Goal: Book appointment/travel/reservation

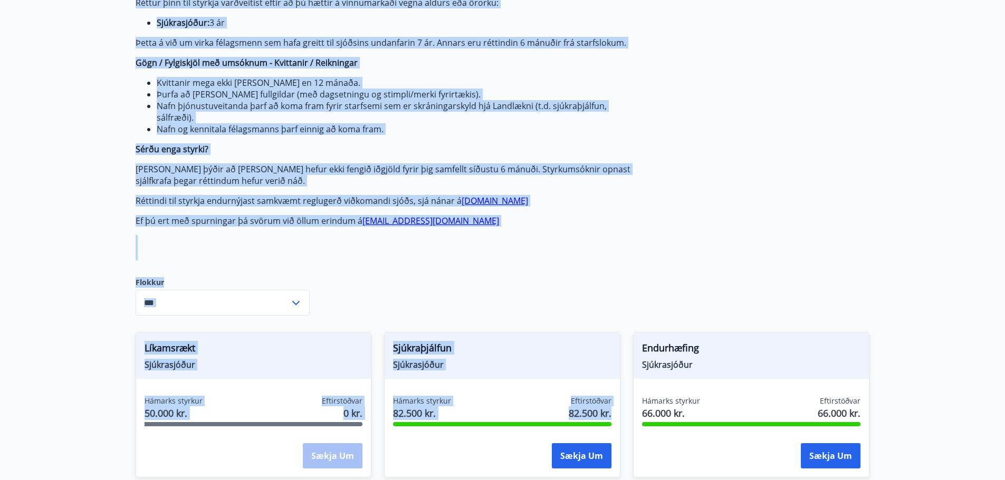
scroll to position [266, 0]
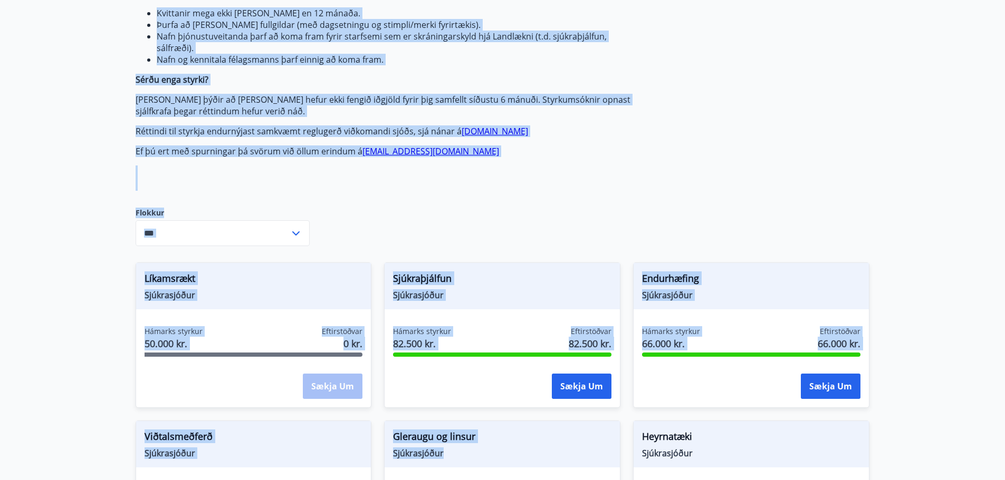
drag, startPoint x: 134, startPoint y: 128, endPoint x: 568, endPoint y: 493, distance: 566.7
click at [477, 181] on div "Greiðsludagar Almennir styrkir og dánarbætur: Greiddir 10-14 dögum eftir að öll…" at bounding box center [385, 22] width 498 height 335
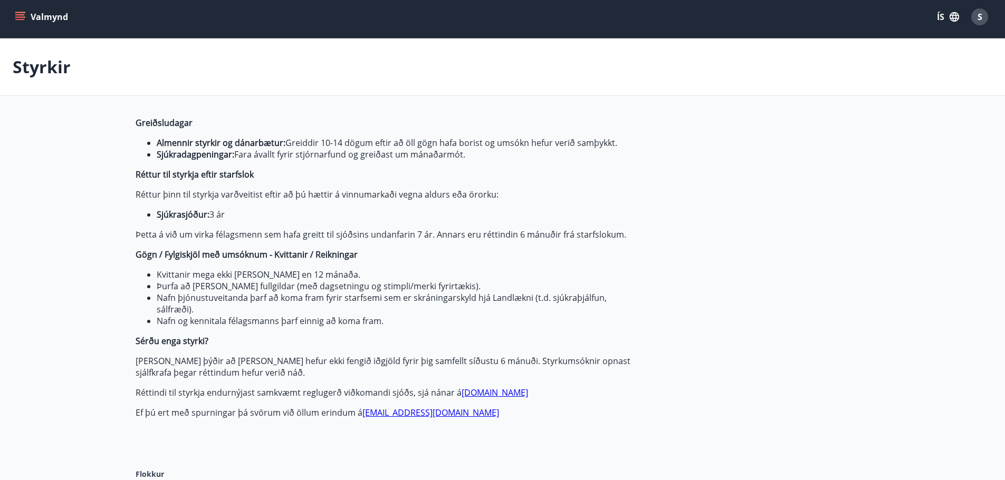
scroll to position [0, 0]
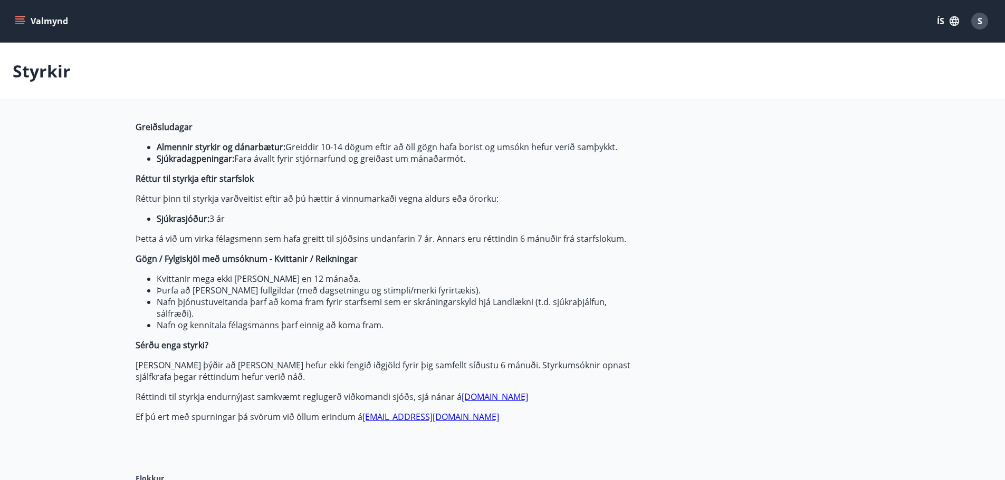
drag, startPoint x: 11, startPoint y: 74, endPoint x: -31, endPoint y: 54, distance: 45.8
drag, startPoint x: 65, startPoint y: 80, endPoint x: 29, endPoint y: 82, distance: 35.9
click at [44, 81] on div "Styrkir" at bounding box center [502, 71] width 1005 height 57
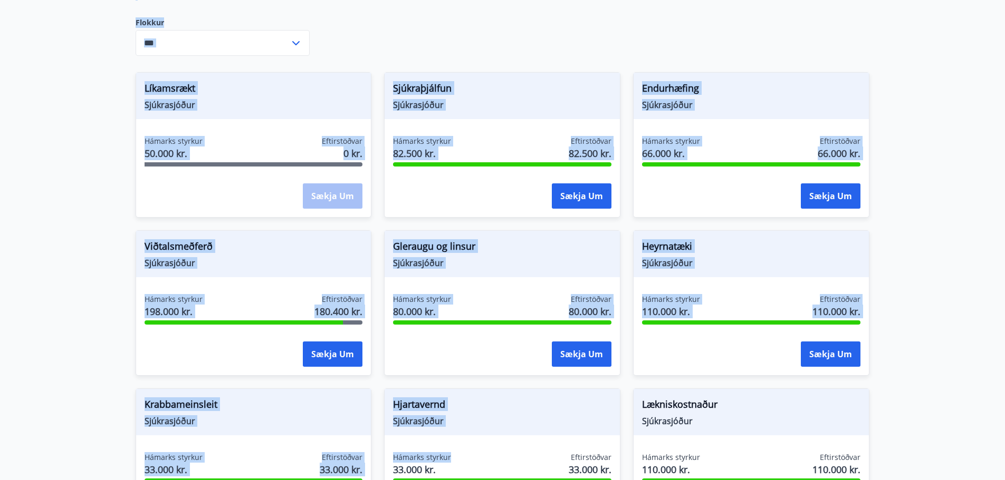
drag, startPoint x: 16, startPoint y: 74, endPoint x: 533, endPoint y: 386, distance: 603.4
click at [514, 437] on main "Styrkir Greiðsludagar Almennir styrkir og dánarbætur: Greiddir 10-14 dögum efti…" at bounding box center [502, 304] width 1005 height 1435
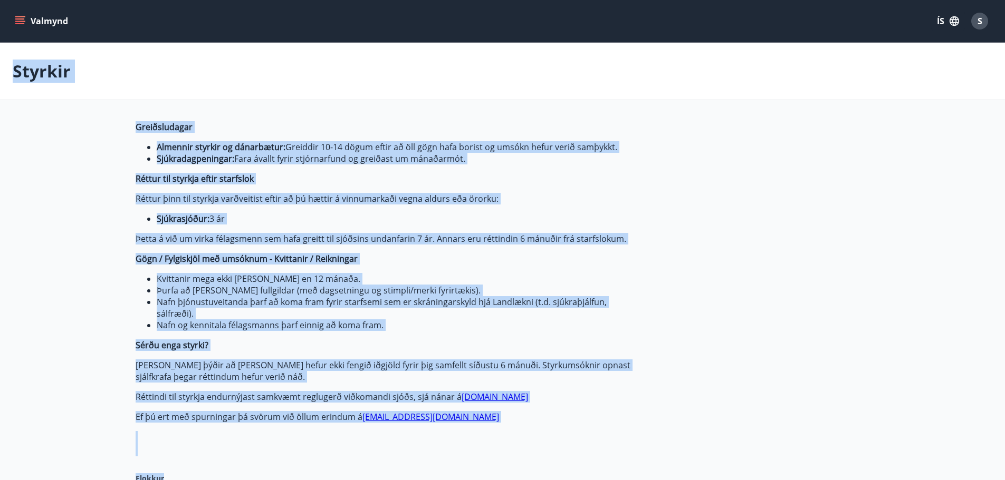
click at [179, 84] on div "Styrkir" at bounding box center [502, 71] width 1005 height 57
drag, startPoint x: 11, startPoint y: 71, endPoint x: 491, endPoint y: 414, distance: 590.1
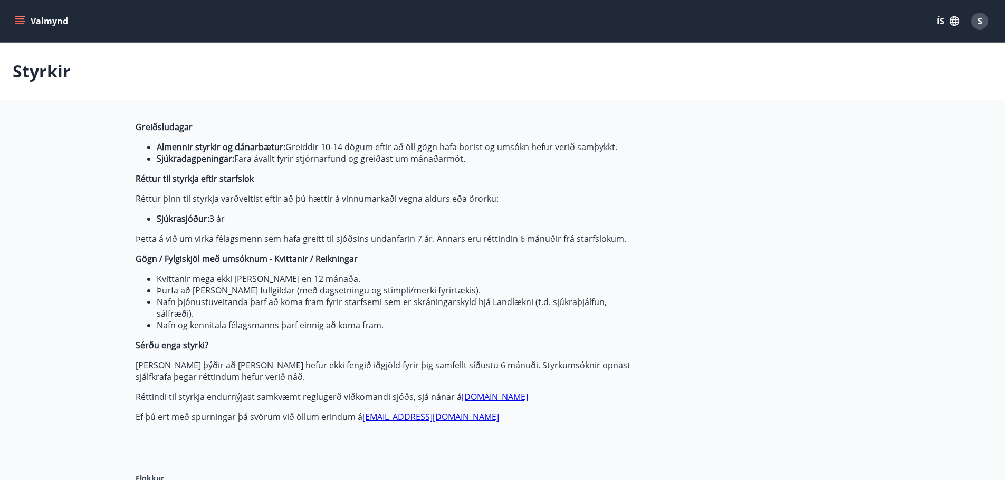
click at [509, 436] on div "Greiðsludagar Almennir styrkir og dánarbætur: Greiddir 10-14 dögum eftir að öll…" at bounding box center [385, 288] width 498 height 335
drag, startPoint x: 552, startPoint y: 442, endPoint x: 12, endPoint y: 64, distance: 659.3
click at [183, 81] on div "Styrkir" at bounding box center [502, 71] width 1005 height 57
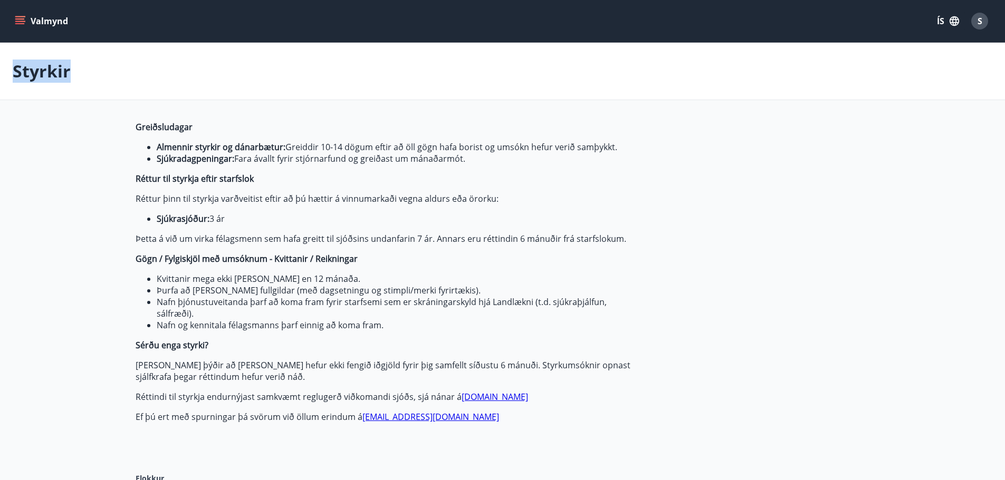
drag, startPoint x: 14, startPoint y: 65, endPoint x: 530, endPoint y: 426, distance: 629.4
click at [49, 66] on p "Styrkir" at bounding box center [42, 71] width 58 height 23
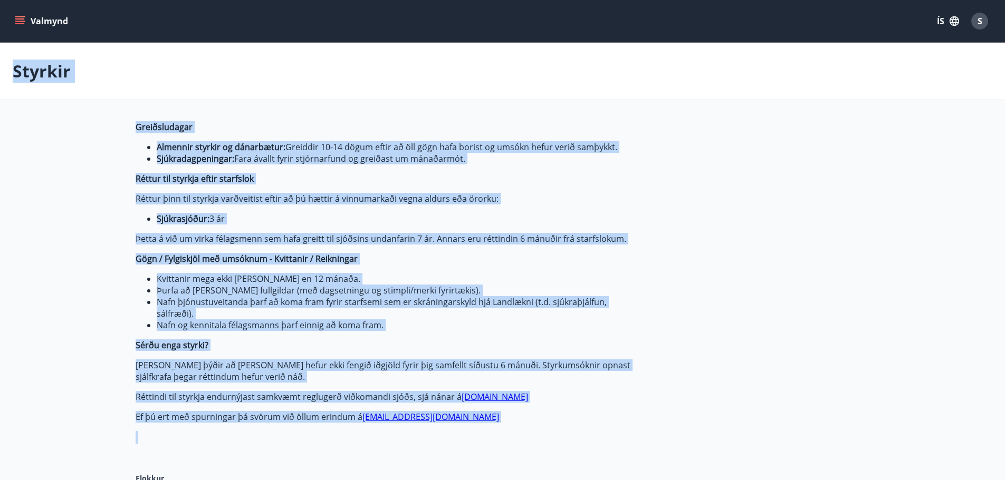
drag, startPoint x: 49, startPoint y: 66, endPoint x: 358, endPoint y: 422, distance: 471.0
click at [315, 411] on span "Greiðsludagar Almennir styrkir og dánarbætur: Greiddir 10-14 dögum eftir að öll…" at bounding box center [385, 272] width 498 height 302
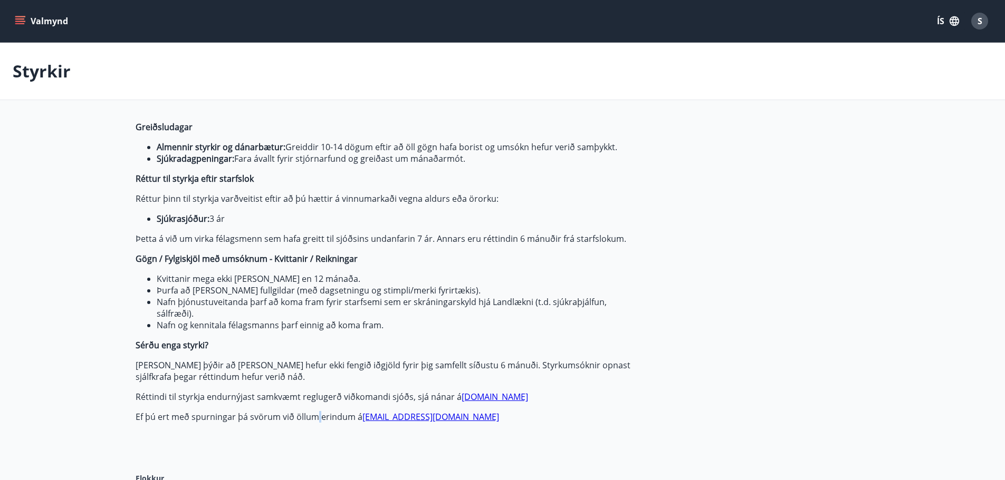
click at [315, 411] on span "Greiðsludagar Almennir styrkir og dánarbætur: Greiddir 10-14 dögum eftir að öll…" at bounding box center [385, 272] width 498 height 302
drag, startPoint x: 315, startPoint y: 411, endPoint x: 9, endPoint y: 72, distance: 456.0
click at [15, 75] on p "Styrkir" at bounding box center [42, 71] width 58 height 23
click at [16, 76] on p "Styrkir" at bounding box center [42, 71] width 58 height 23
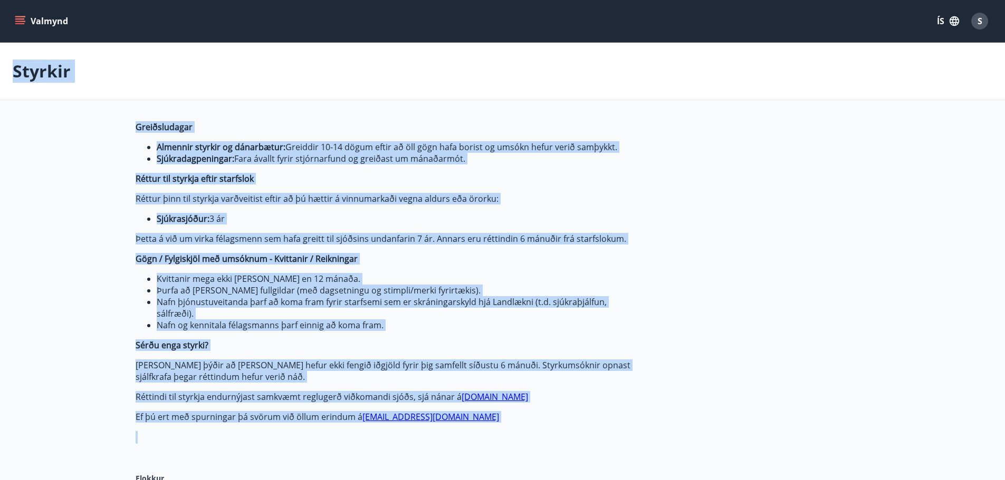
drag, startPoint x: 16, startPoint y: 76, endPoint x: 325, endPoint y: 435, distance: 473.4
click at [253, 406] on span "Greiðsludagar Almennir styrkir og dánarbætur: Greiddir 10-14 dögum eftir að öll…" at bounding box center [385, 272] width 498 height 302
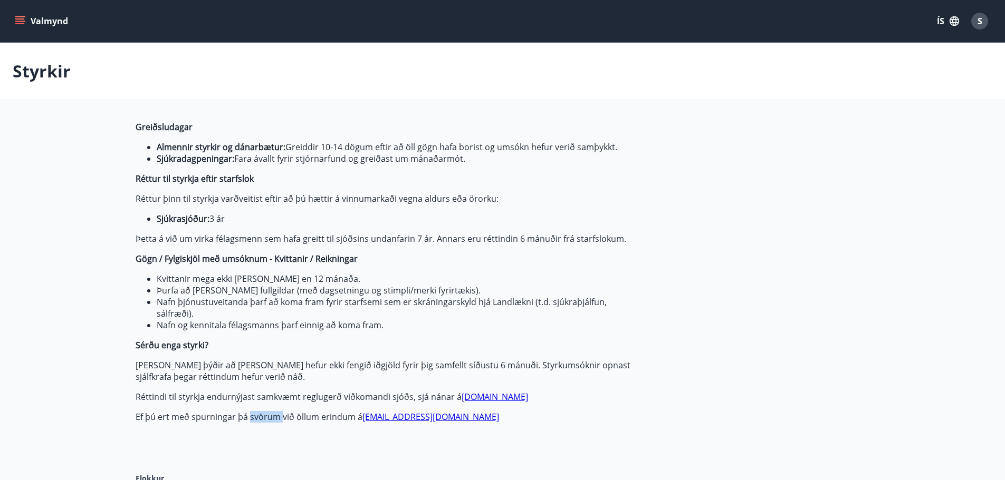
click at [253, 406] on span "Greiðsludagar Almennir styrkir og dánarbætur: Greiddir 10-14 dögum eftir að öll…" at bounding box center [385, 272] width 498 height 302
drag, startPoint x: 253, startPoint y: 406, endPoint x: 33, endPoint y: 86, distance: 387.7
click at [30, 73] on p "Styrkir" at bounding box center [42, 71] width 58 height 23
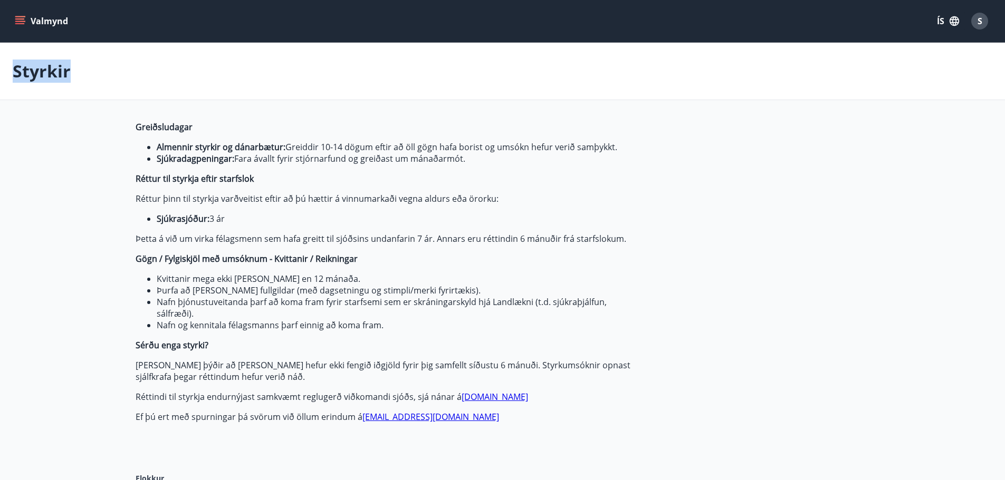
drag, startPoint x: 30, startPoint y: 73, endPoint x: 305, endPoint y: 420, distance: 443.3
click at [305, 420] on p "Ef þú ert með spurningar þá svörum við öllum erindum á [EMAIL_ADDRESS][DOMAIN_N…" at bounding box center [385, 417] width 498 height 12
drag, startPoint x: 305, startPoint y: 420, endPoint x: 17, endPoint y: 78, distance: 447.3
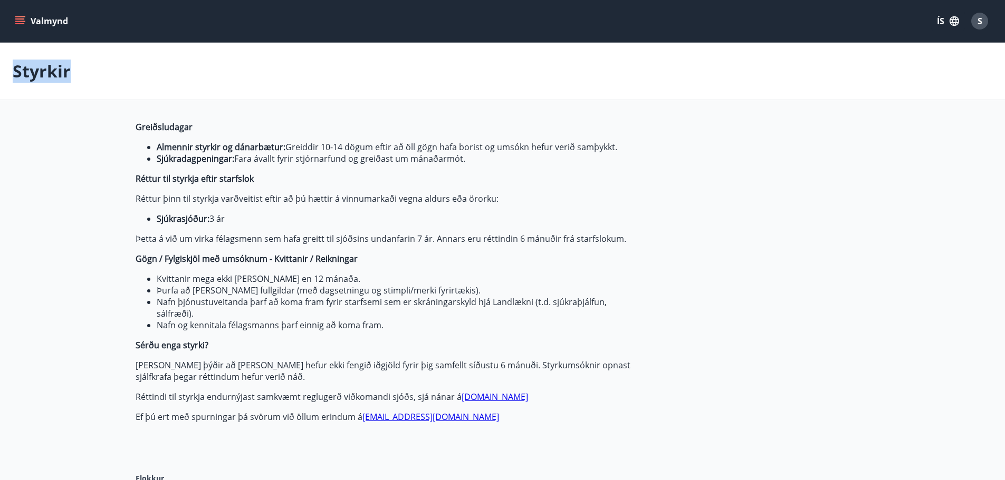
click at [26, 78] on p "Styrkir" at bounding box center [42, 71] width 58 height 23
drag, startPoint x: 26, startPoint y: 78, endPoint x: 323, endPoint y: 416, distance: 449.6
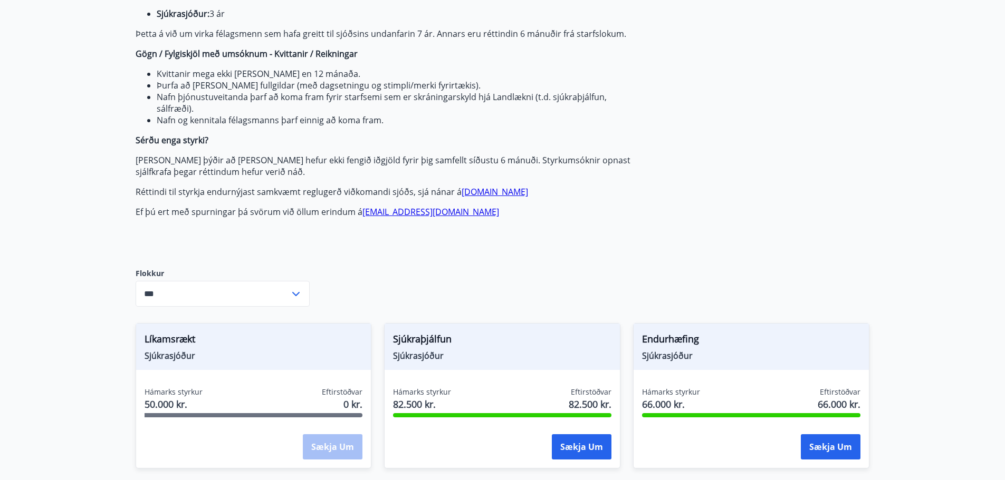
scroll to position [264, 0]
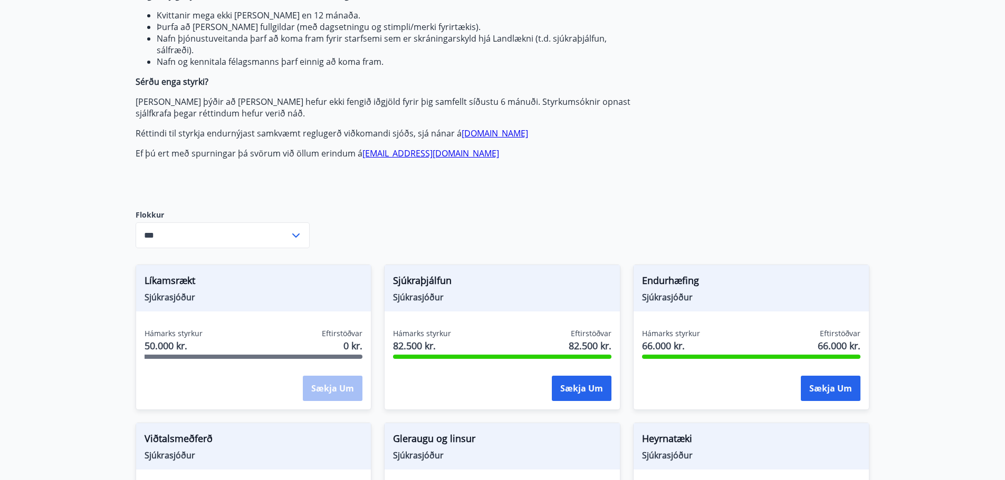
drag, startPoint x: 379, startPoint y: 218, endPoint x: 325, endPoint y: 222, distance: 53.9
click at [234, 149] on p "Ef þú ert með spurningar þá svörum við öllum erindum á [EMAIL_ADDRESS][DOMAIN_N…" at bounding box center [385, 154] width 498 height 12
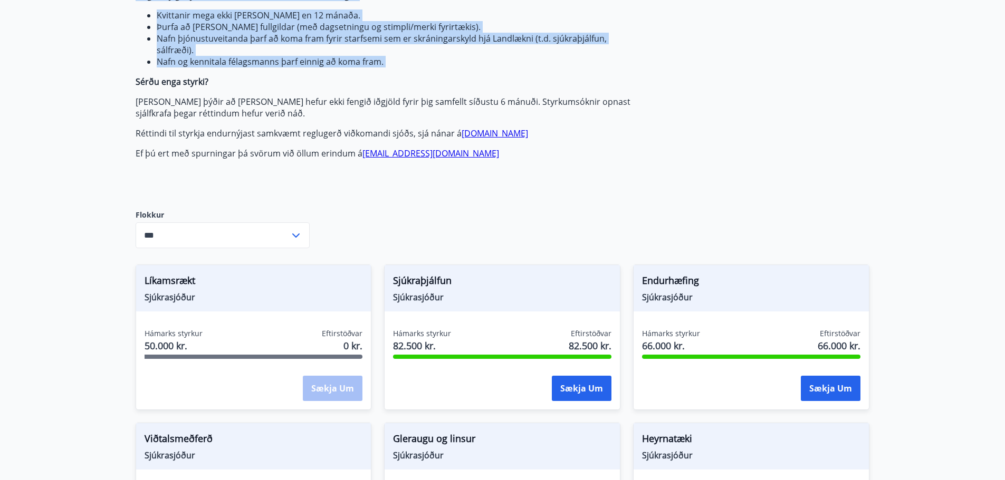
drag, startPoint x: 234, startPoint y: 149, endPoint x: 177, endPoint y: 86, distance: 85.5
click at [177, 86] on span "Greiðsludagar Almennir styrkir og dánarbætur: Greiddir 10-14 dögum eftir að öll…" at bounding box center [385, 9] width 498 height 302
click at [177, 86] on strong "Sérðu enga styrki?" at bounding box center [172, 82] width 73 height 12
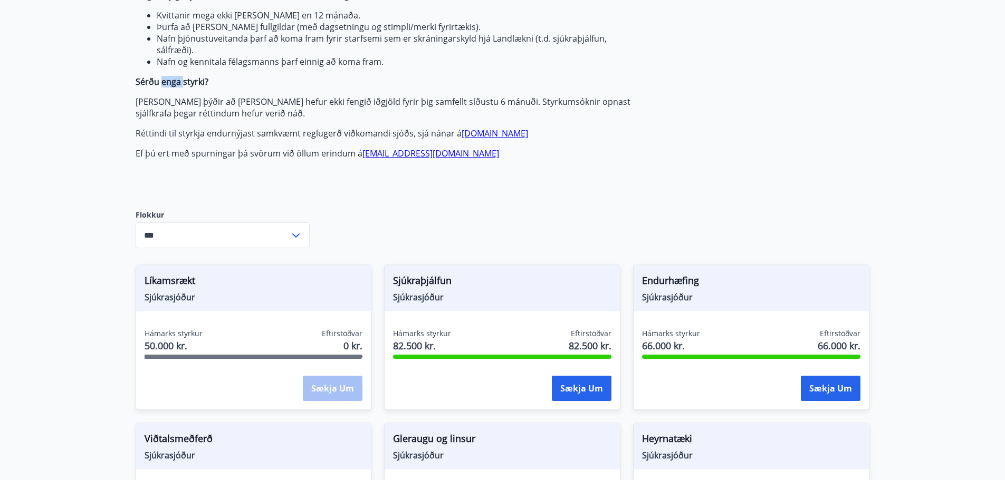
click at [177, 86] on strong "Sérðu enga styrki?" at bounding box center [172, 82] width 73 height 12
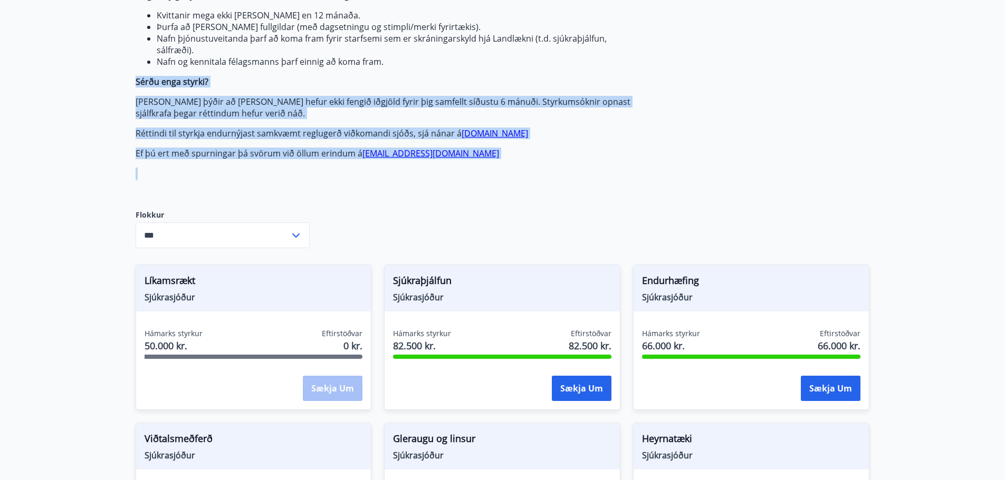
drag, startPoint x: 177, startPoint y: 86, endPoint x: 218, endPoint y: 162, distance: 87.1
click at [218, 162] on div "Greiðsludagar Almennir styrkir og dánarbætur: Greiddir 10-14 dögum eftir að öll…" at bounding box center [385, 25] width 498 height 335
click at [223, 146] on span "Greiðsludagar Almennir styrkir og dánarbætur: Greiddir 10-14 dögum eftir að öll…" at bounding box center [385, 9] width 498 height 302
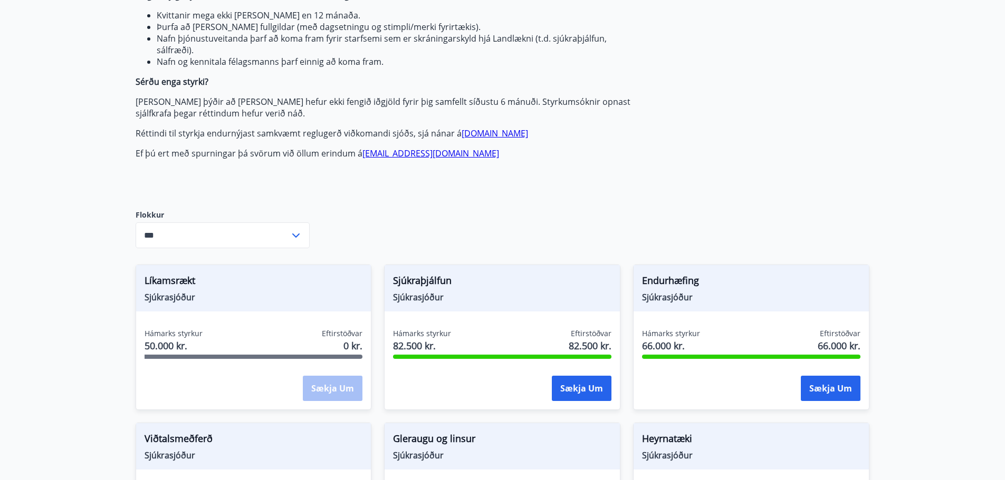
click at [224, 154] on p "Ef þú ert með spurningar þá svörum við öllum erindum á [EMAIL_ADDRESS][DOMAIN_N…" at bounding box center [385, 154] width 498 height 12
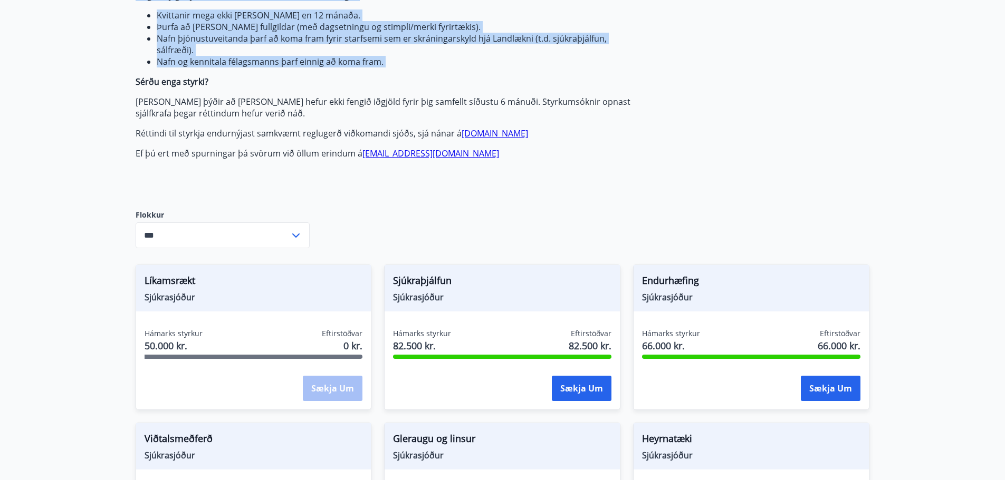
drag, startPoint x: 224, startPoint y: 154, endPoint x: 186, endPoint y: 81, distance: 82.6
click at [186, 81] on span "Greiðsludagar Almennir styrkir og dánarbætur: Greiddir 10-14 dögum eftir að öll…" at bounding box center [385, 9] width 498 height 302
click at [186, 81] on strong "Sérðu enga styrki?" at bounding box center [172, 82] width 73 height 12
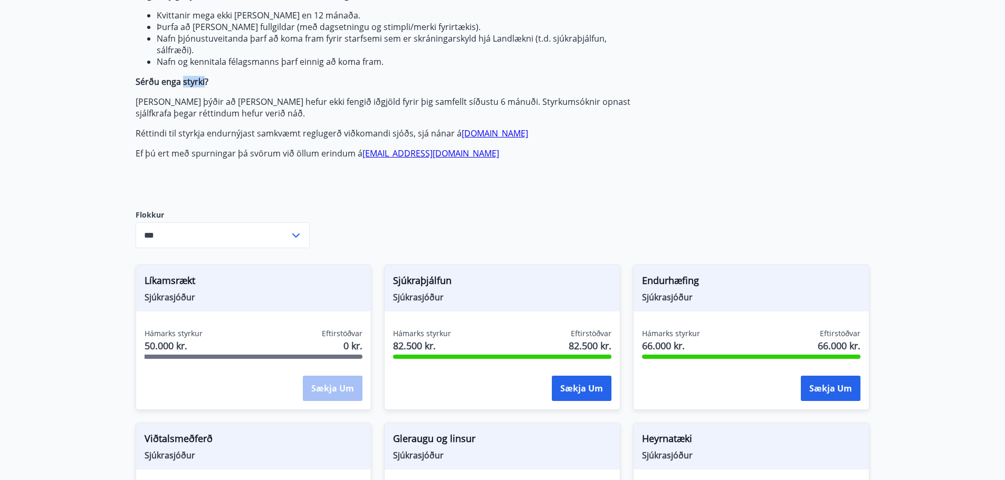
click at [186, 81] on strong "Sérðu enga styrki?" at bounding box center [172, 82] width 73 height 12
click at [180, 107] on p "[PERSON_NAME] þýðir að [PERSON_NAME] hefur ekki fengið iðgjöld fyrir þig samfel…" at bounding box center [385, 107] width 498 height 23
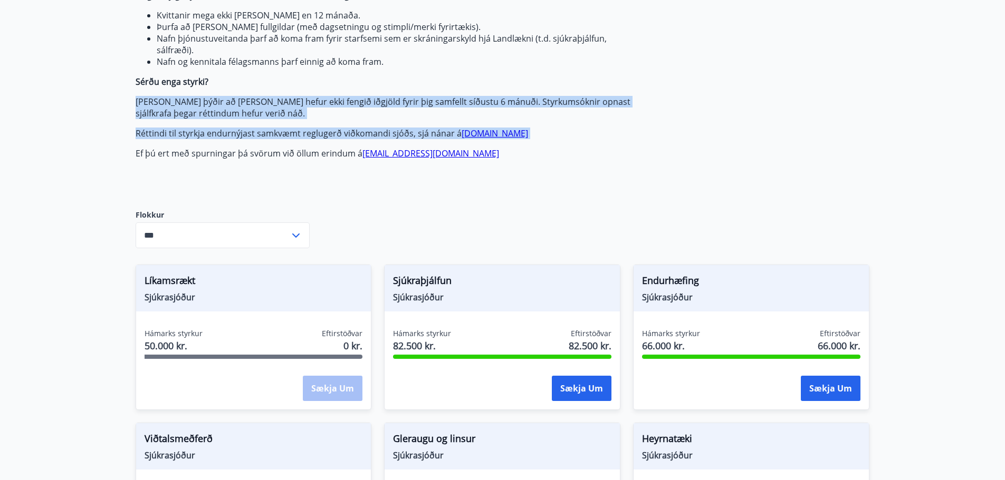
drag, startPoint x: 180, startPoint y: 107, endPoint x: 186, endPoint y: 132, distance: 25.3
click at [186, 132] on span "Greiðsludagar Almennir styrkir og dánarbætur: Greiddir 10-14 dögum eftir að öll…" at bounding box center [385, 9] width 498 height 302
click at [216, 103] on p "[PERSON_NAME] þýðir að [PERSON_NAME] hefur ekki fengið iðgjöld fyrir þig samfel…" at bounding box center [385, 107] width 498 height 23
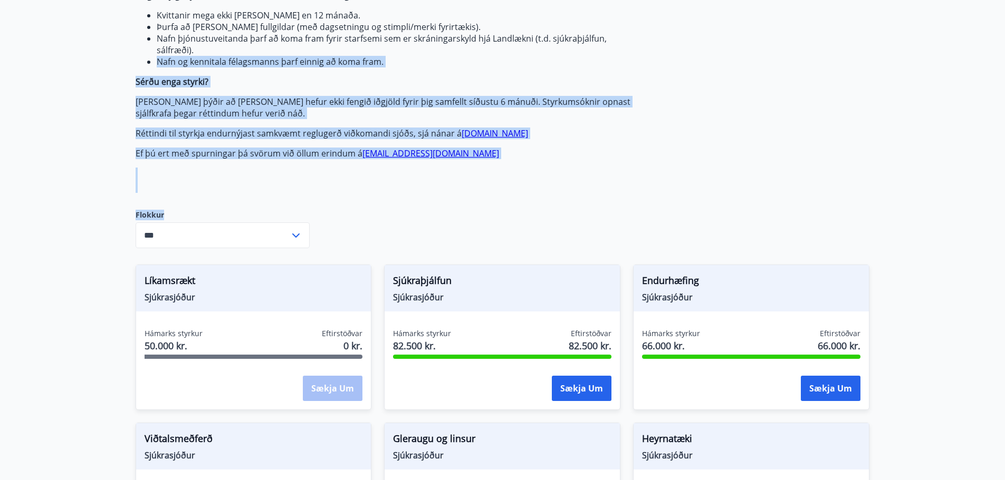
drag, startPoint x: 449, startPoint y: 170, endPoint x: 685, endPoint y: 205, distance: 238.4
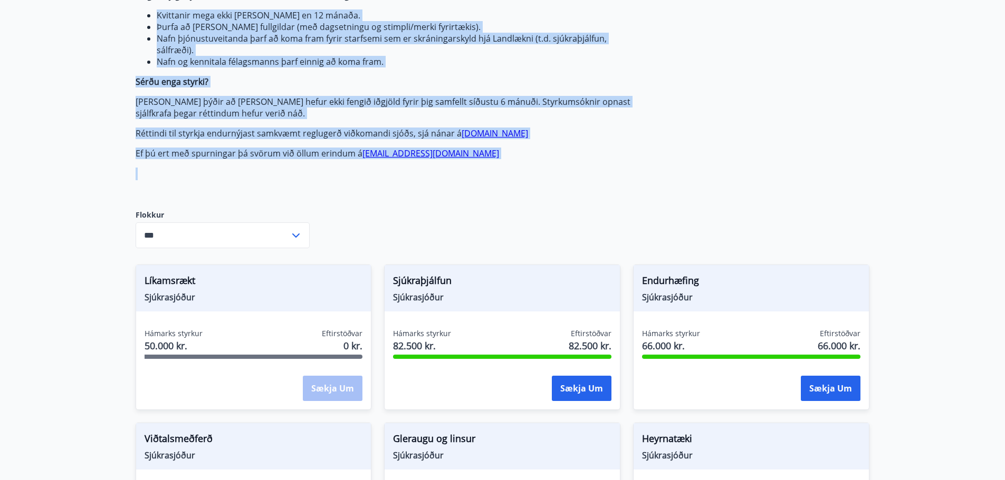
drag, startPoint x: 609, startPoint y: 190, endPoint x: -146, endPoint y: 8, distance: 775.8
click at [188, 86] on strong "Sérðu enga styrki?" at bounding box center [172, 82] width 73 height 12
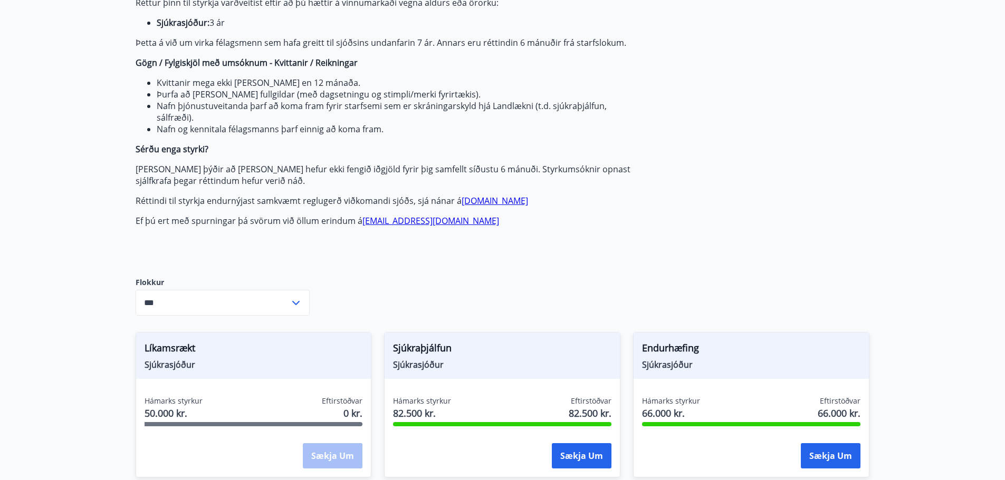
scroll to position [105, 0]
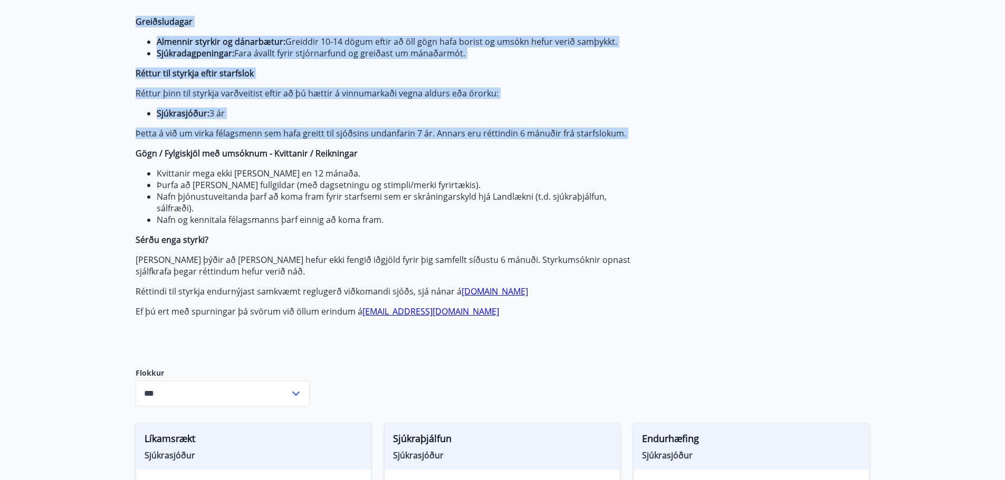
drag, startPoint x: 129, startPoint y: 150, endPoint x: 544, endPoint y: 321, distance: 448.7
click at [540, 318] on div "Greiðsludagar Almennir styrkir og dánarbætur: Greiddir 10-14 dögum eftir að öll…" at bounding box center [385, 183] width 498 height 335
drag, startPoint x: 134, startPoint y: 152, endPoint x: 559, endPoint y: 333, distance: 461.0
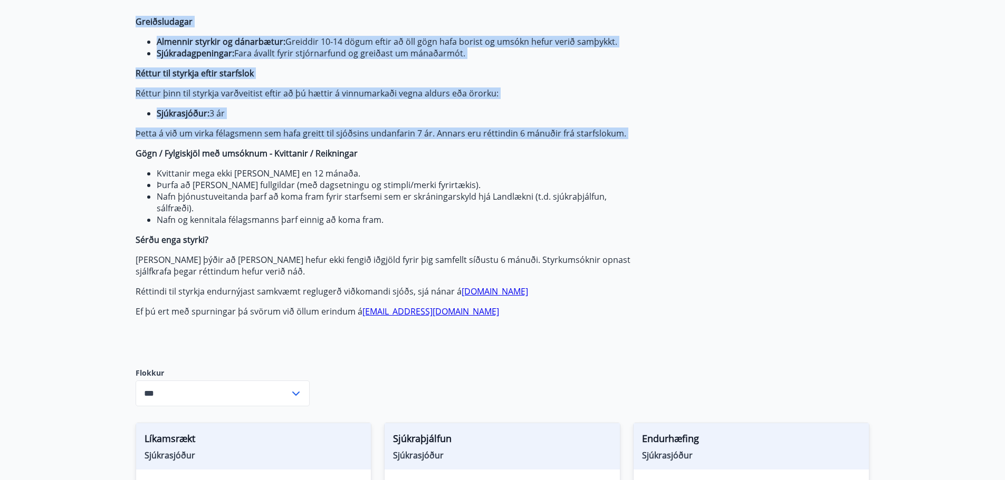
click at [468, 306] on p "Ef þú ert með spurningar þá svörum við öllum erindum á [EMAIL_ADDRESS][DOMAIN_N…" at bounding box center [385, 312] width 498 height 12
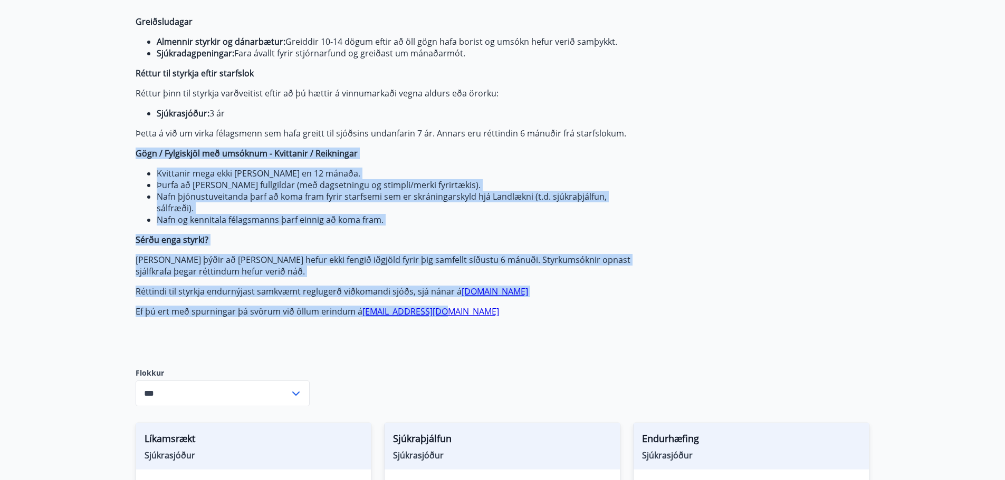
drag, startPoint x: 474, startPoint y: 312, endPoint x: 123, endPoint y: 141, distance: 390.6
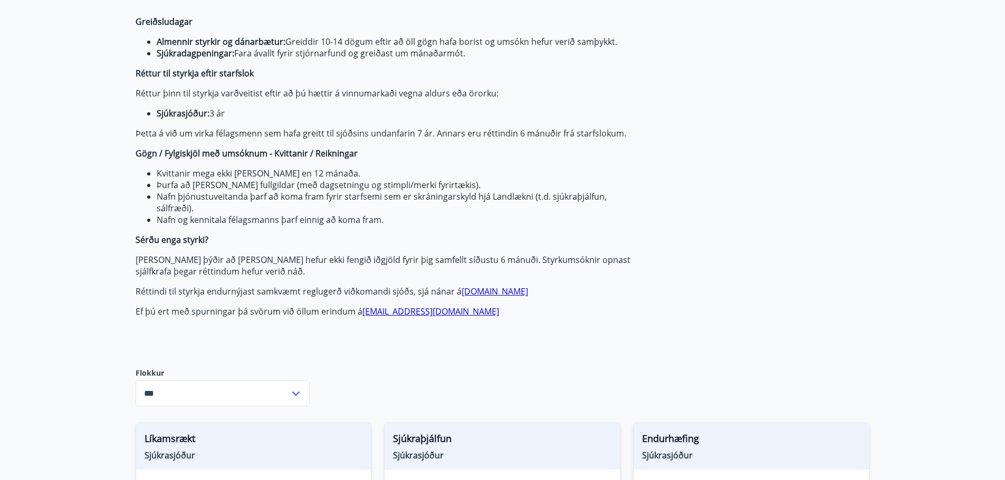
click at [139, 77] on strong "Réttur til styrkja eftir starfslok" at bounding box center [195, 74] width 118 height 12
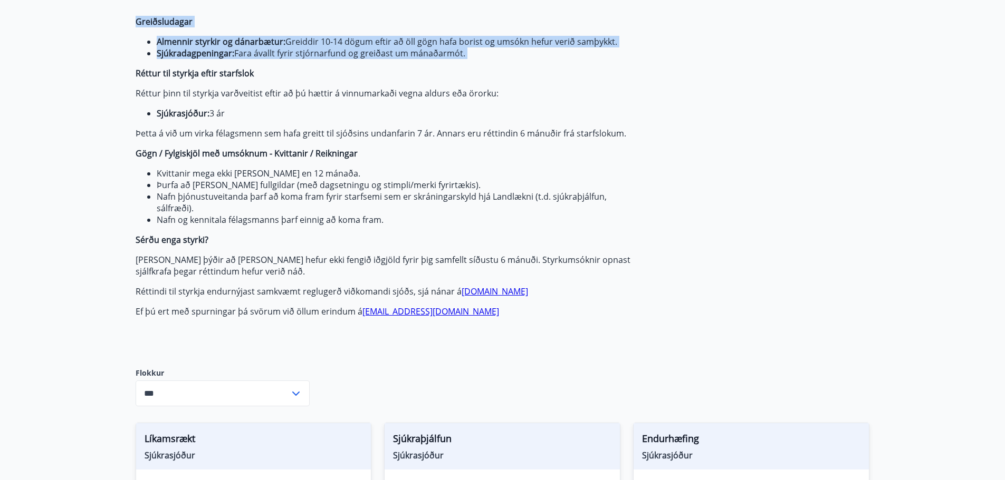
drag, startPoint x: 136, startPoint y: 73, endPoint x: 470, endPoint y: 321, distance: 416.2
click at [470, 321] on div "Greiðsludagar Almennir styrkir og dánarbætur: Greiddir 10-14 dögum eftir að öll…" at bounding box center [385, 183] width 498 height 335
click at [552, 89] on p "Réttur þinn til styrkja varðveitist eftir að þú hættir á vinnumarkaði vegna ald…" at bounding box center [385, 94] width 498 height 12
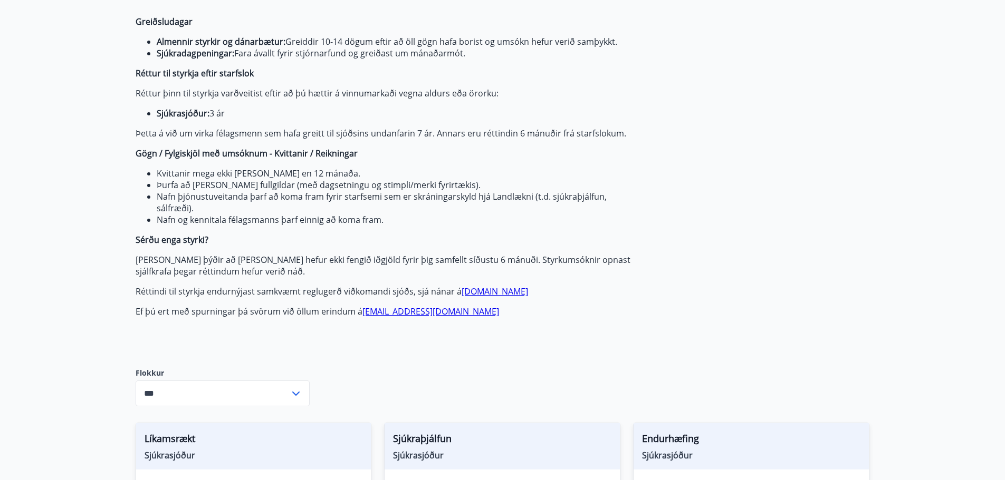
click at [316, 53] on li "Sjúkradagpeningar: Fara ávallt fyrir stjórnarfund og greiðast um mánaðarmót." at bounding box center [395, 53] width 477 height 12
drag, startPoint x: 138, startPoint y: 21, endPoint x: 535, endPoint y: 328, distance: 501.9
click at [535, 328] on div "Greiðsludagar Almennir styrkir og dánarbætur: Greiddir 10-14 dögum eftir að öll…" at bounding box center [385, 183] width 498 height 335
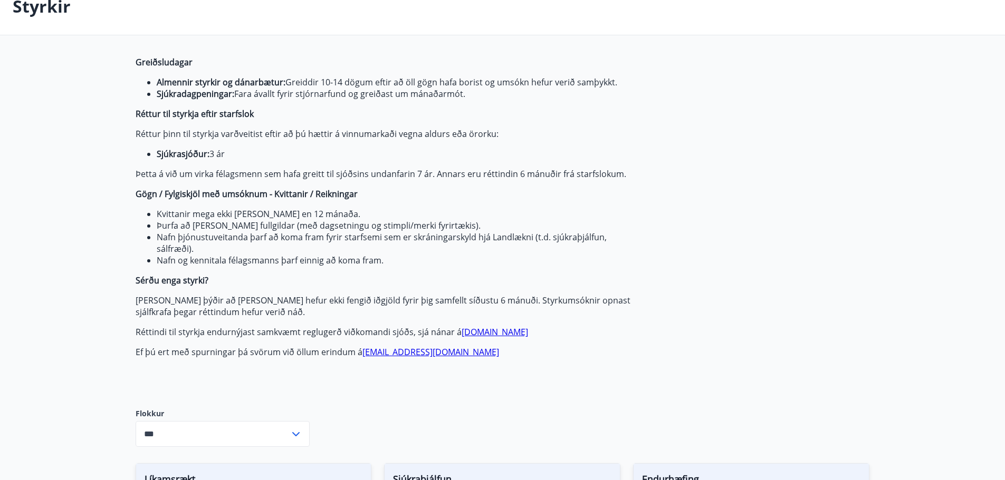
scroll to position [0, 0]
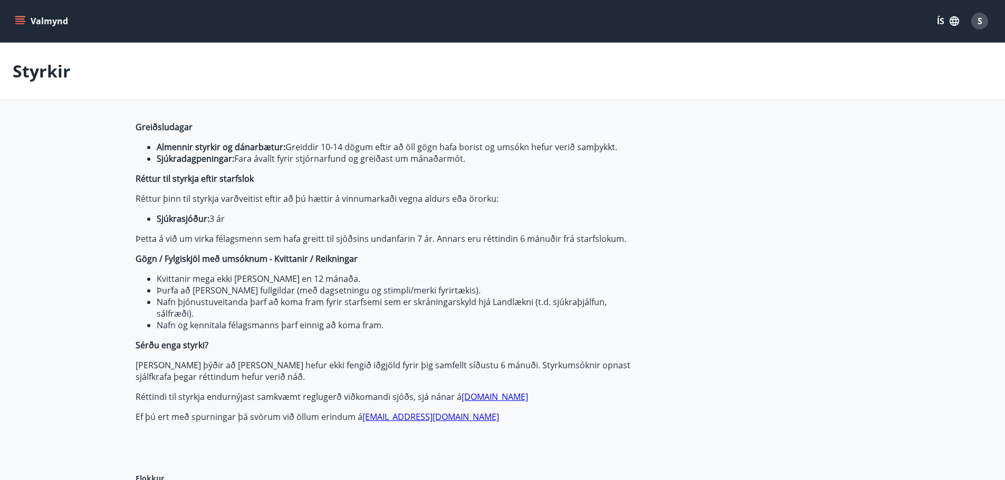
click at [72, 91] on div "Styrkir" at bounding box center [502, 71] width 1005 height 57
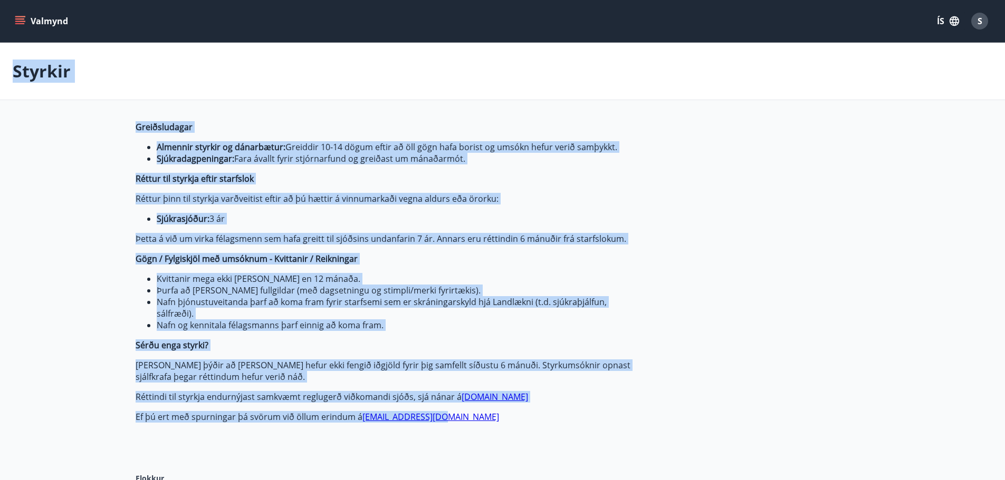
drag, startPoint x: 16, startPoint y: 71, endPoint x: 508, endPoint y: 417, distance: 601.8
click at [79, 99] on div "Styrkir" at bounding box center [502, 71] width 1005 height 57
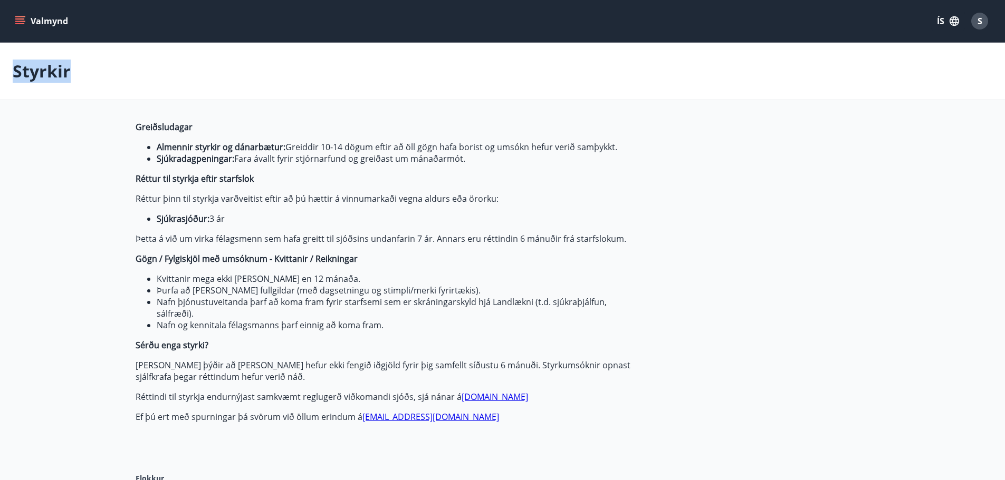
drag, startPoint x: 11, startPoint y: 67, endPoint x: 477, endPoint y: 428, distance: 589.8
click at [478, 428] on div "Greiðsludagar Almennir styrkir og dánarbætur: Greiddir 10-14 dögum eftir að öll…" at bounding box center [385, 288] width 498 height 335
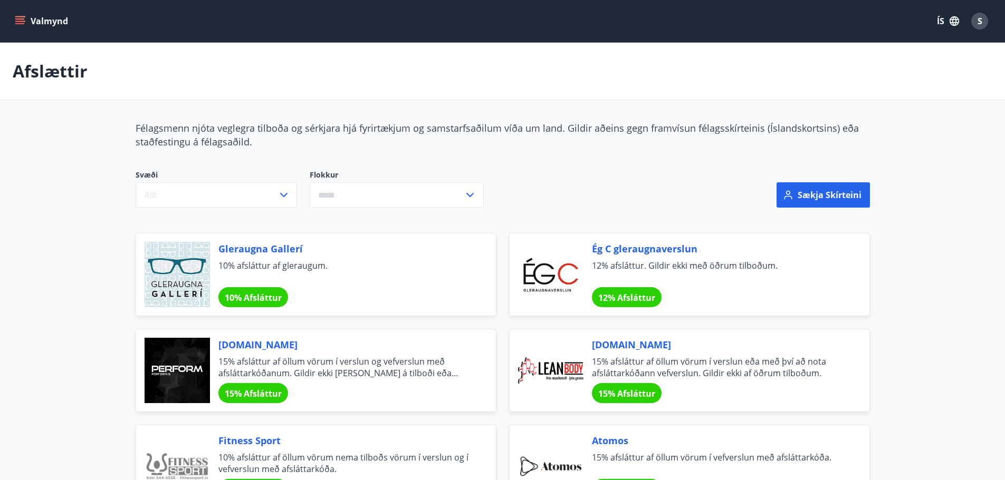
click at [36, 12] on button "Valmynd" at bounding box center [43, 21] width 60 height 19
click at [366, 90] on div "Afslættir" at bounding box center [502, 71] width 1005 height 57
click at [49, 68] on p "Afslættir" at bounding box center [50, 71] width 75 height 23
click at [61, 22] on button "Valmynd" at bounding box center [43, 21] width 60 height 19
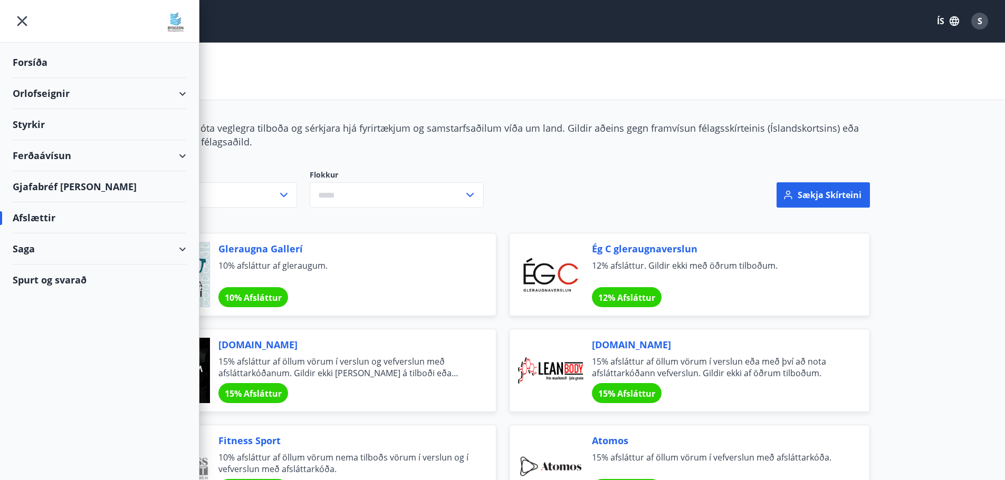
click at [53, 68] on div "Forsíða" at bounding box center [100, 62] width 174 height 31
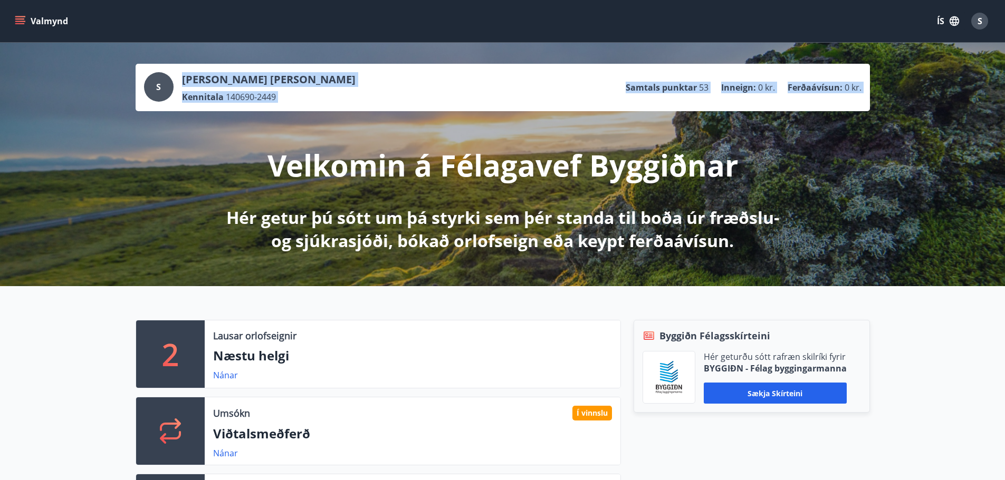
drag, startPoint x: 230, startPoint y: 147, endPoint x: 745, endPoint y: 282, distance: 531.7
click at [745, 282] on div "S [PERSON_NAME] Freyr [PERSON_NAME] Kennitala 140690-2449 Samtals punktar 53 In…" at bounding box center [502, 165] width 1005 height 244
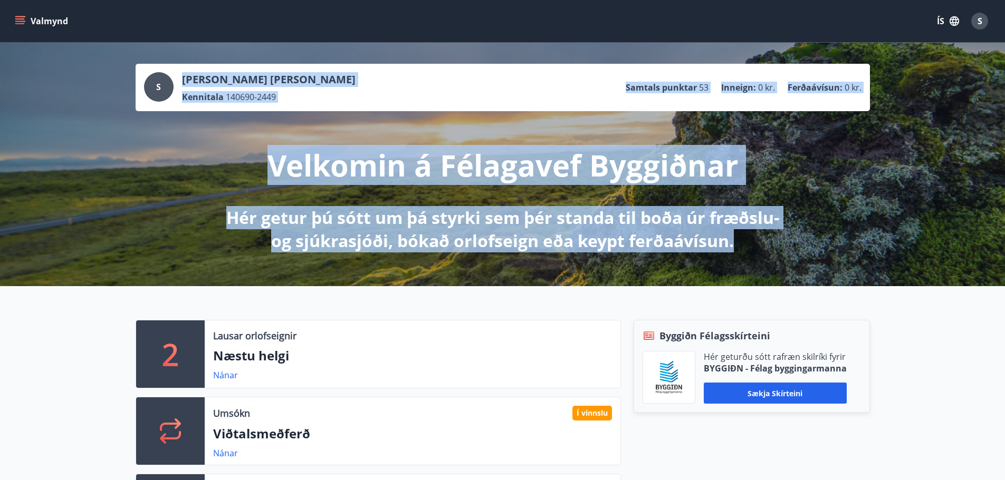
drag, startPoint x: 757, startPoint y: 257, endPoint x: 744, endPoint y: 244, distance: 18.7
click at [744, 244] on div "S [PERSON_NAME] Freyr [PERSON_NAME] Kennitala 140690-2449 Samtals punktar 53 In…" at bounding box center [502, 165] width 1005 height 244
click at [540, 91] on div "S [PERSON_NAME] Freyr [PERSON_NAME] Kennitala 140690-2449 Samtals punktar 53 In…" at bounding box center [502, 87] width 717 height 31
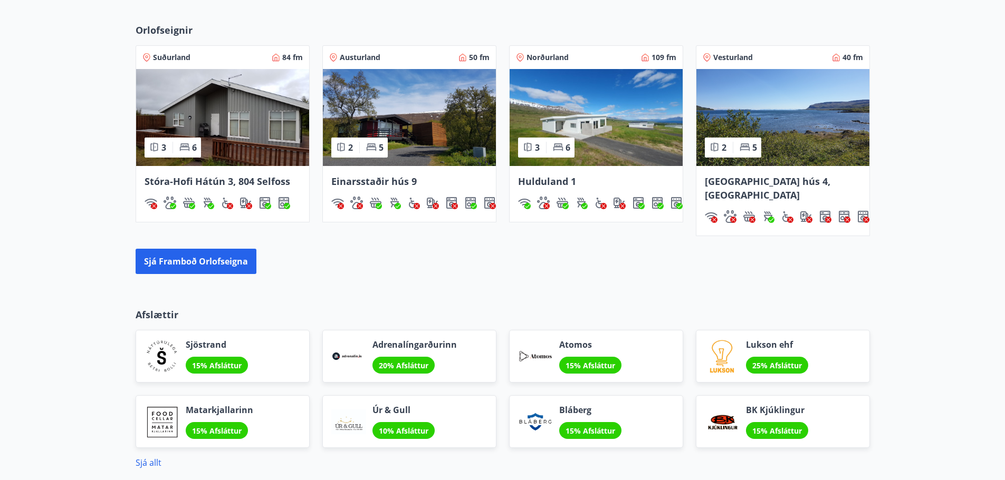
scroll to position [844, 0]
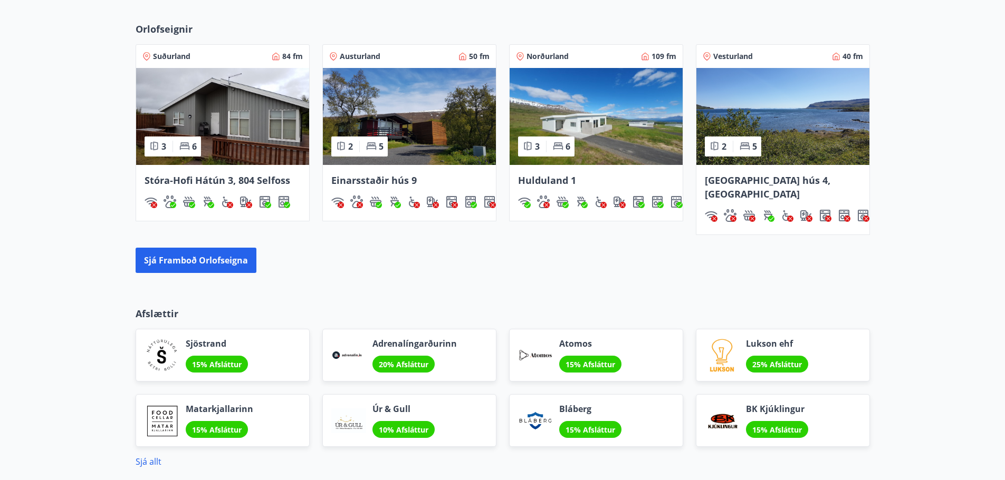
click at [772, 91] on img at bounding box center [782, 116] width 173 height 97
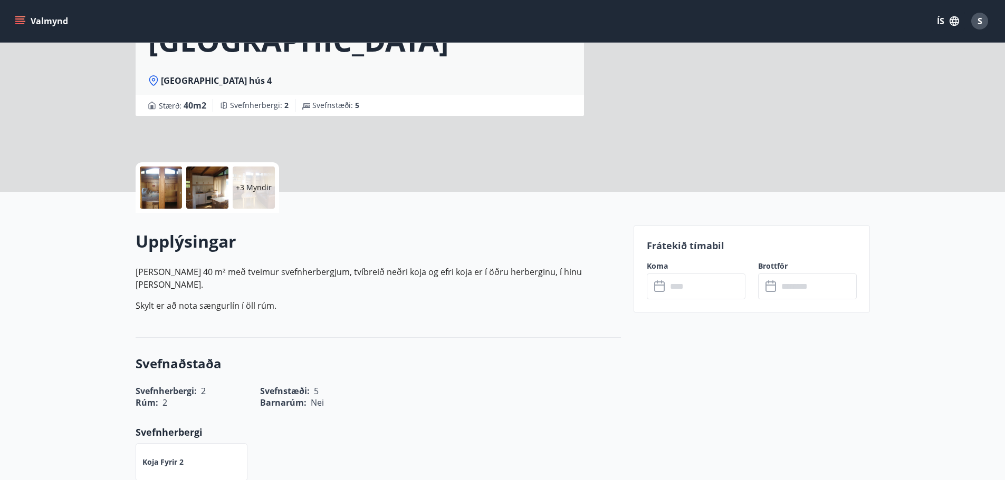
scroll to position [158, 0]
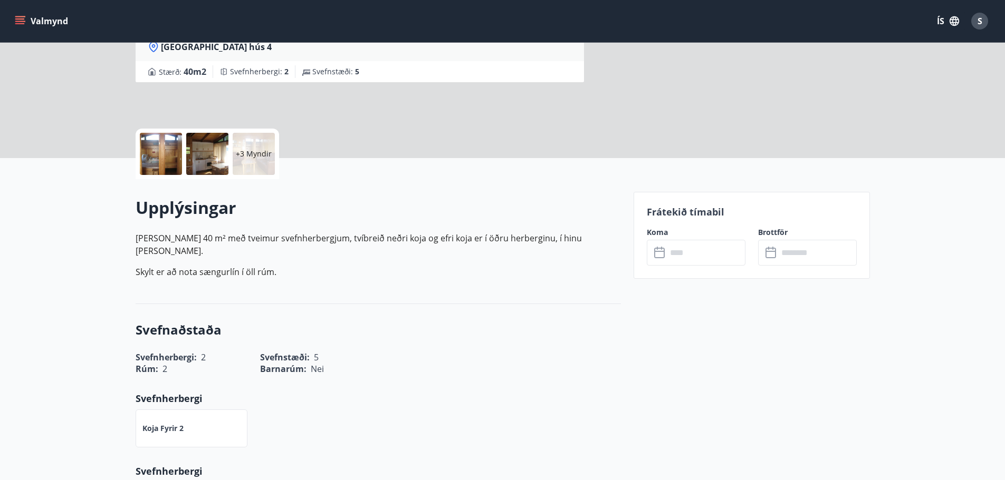
click at [150, 247] on p "[PERSON_NAME] 40 m² með tveimur svefn­herbergjum, tví­breið neðri koja og efri …" at bounding box center [378, 255] width 485 height 46
click at [251, 271] on div "Upplýsingar [PERSON_NAME] 40 m² með tveimur svefn­herbergjum, tví­breið neðri k…" at bounding box center [378, 241] width 485 height 91
drag, startPoint x: 251, startPoint y: 271, endPoint x: 230, endPoint y: 250, distance: 28.7
click at [230, 250] on div "Upplýsingar [PERSON_NAME] 40 m² með tveimur svefn­herbergjum, tví­breið neðri k…" at bounding box center [378, 241] width 485 height 91
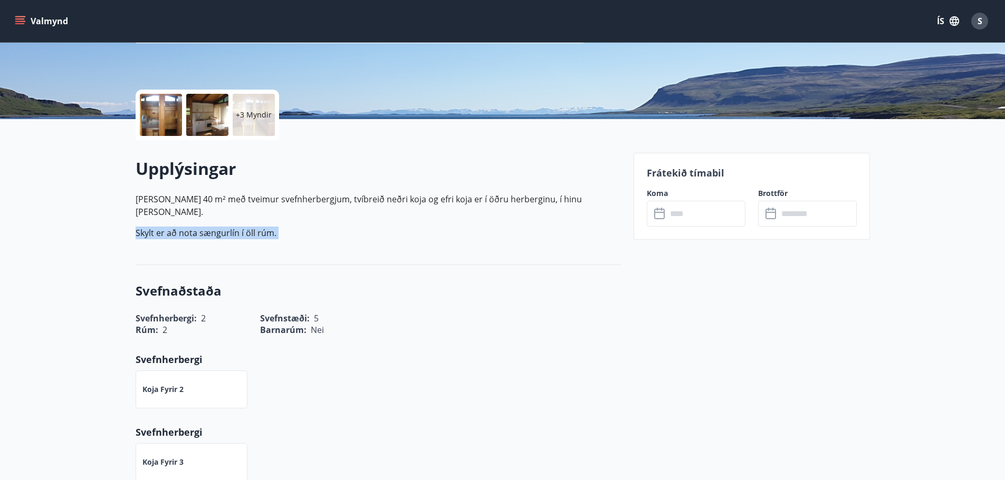
scroll to position [264, 0]
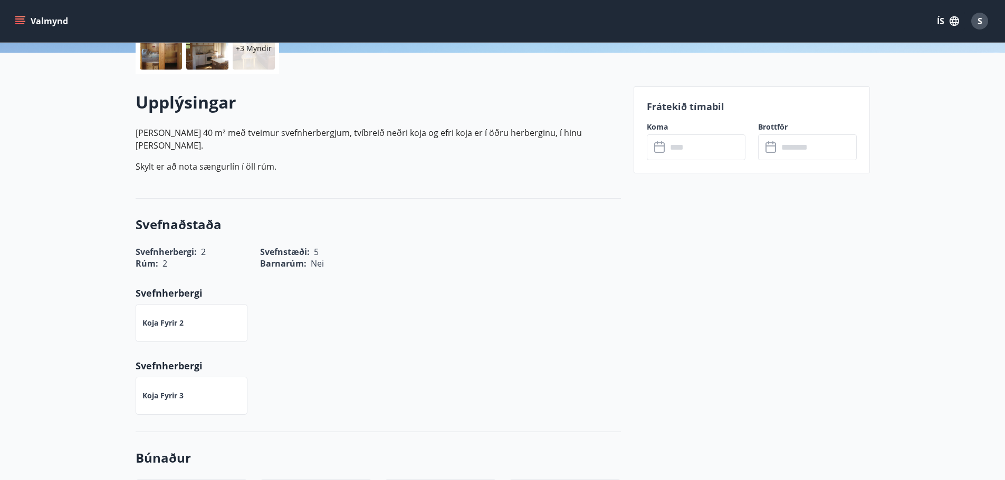
click at [709, 147] on input "text" at bounding box center [706, 147] width 79 height 26
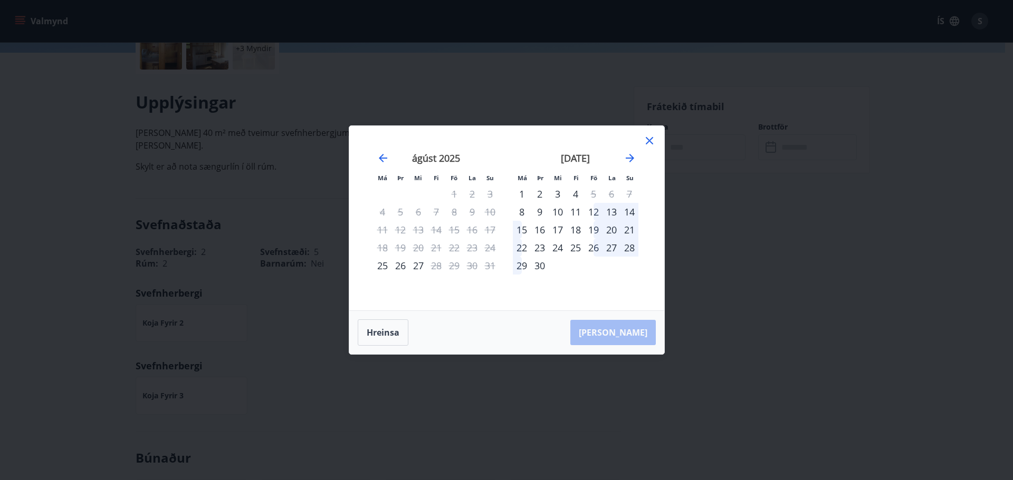
click at [591, 211] on div "12" at bounding box center [593, 212] width 18 height 18
click at [634, 210] on div "14" at bounding box center [629, 212] width 18 height 18
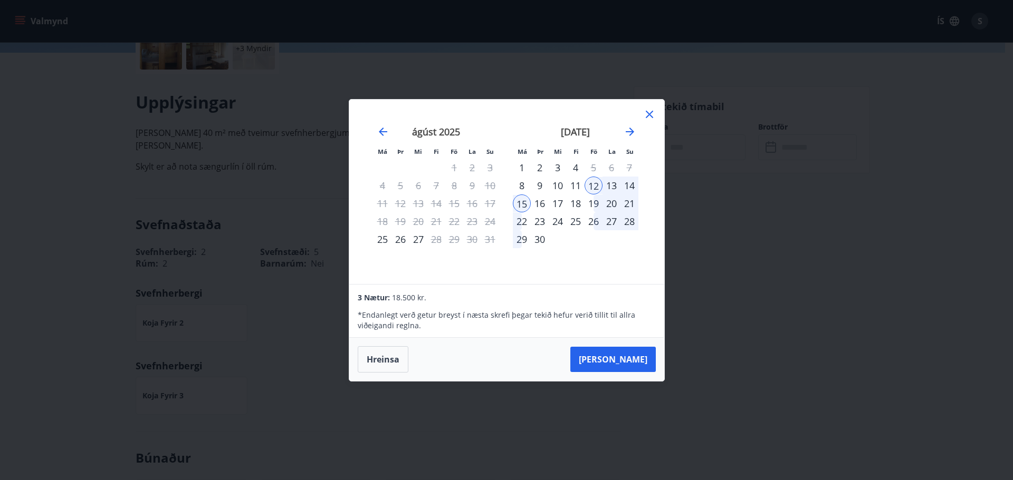
click at [628, 185] on div "14" at bounding box center [629, 186] width 18 height 18
click at [644, 367] on button "[PERSON_NAME]" at bounding box center [612, 359] width 85 height 25
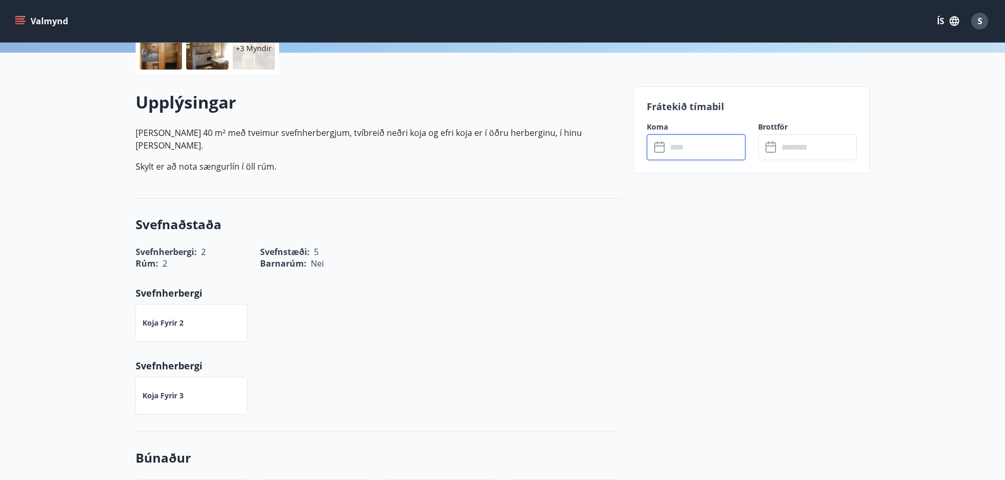
type input "******"
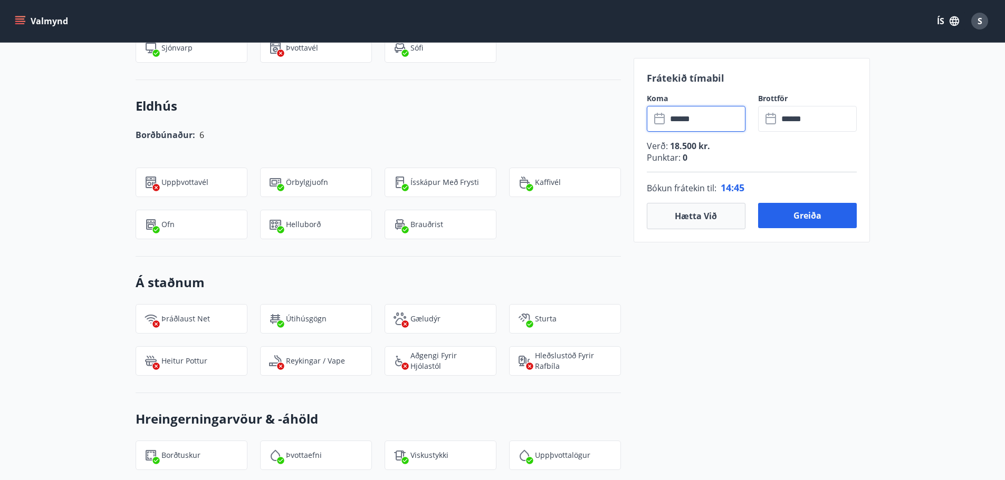
scroll to position [738, 0]
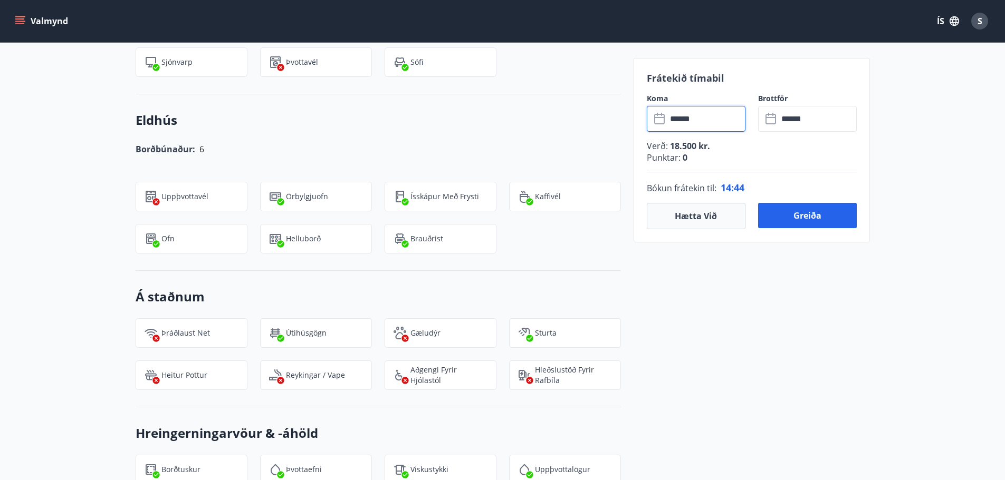
click at [36, 25] on button "Valmynd" at bounding box center [43, 21] width 60 height 19
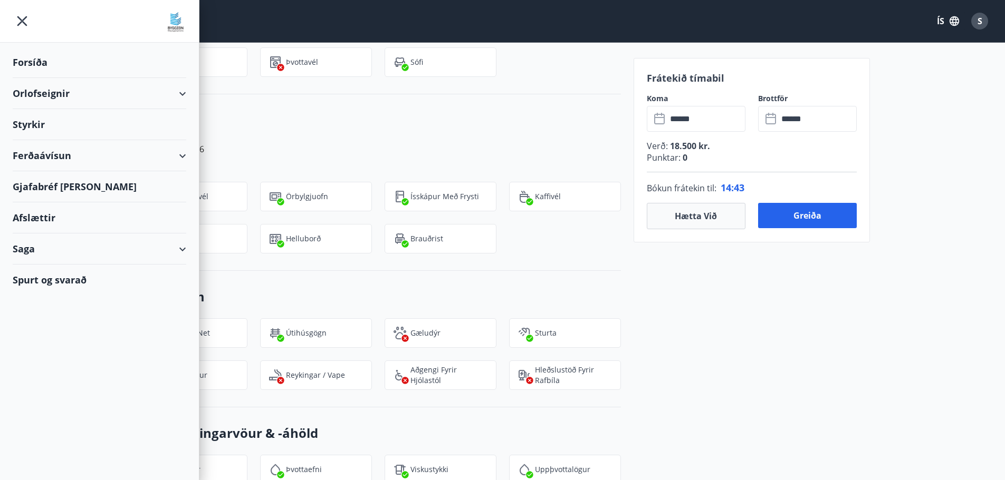
click at [30, 18] on icon "menu" at bounding box center [22, 21] width 19 height 19
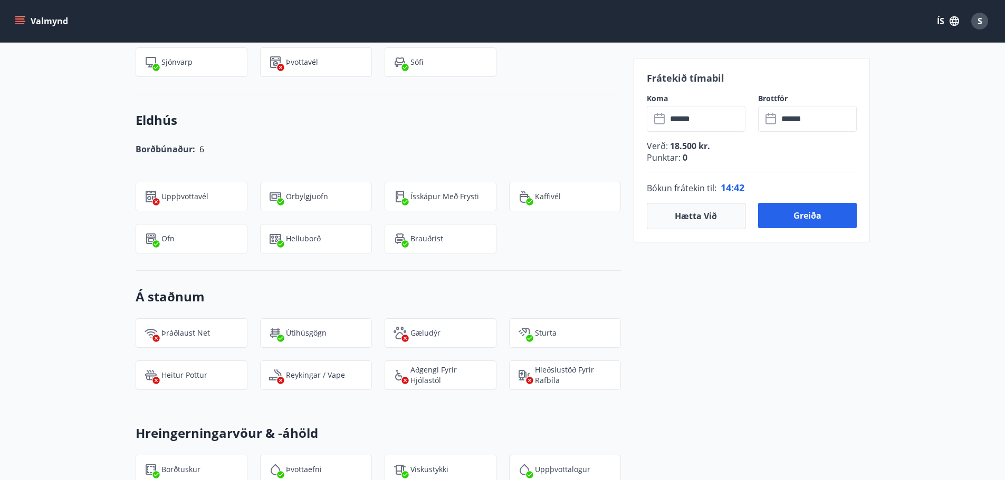
click at [61, 29] on button "Valmynd" at bounding box center [43, 21] width 60 height 19
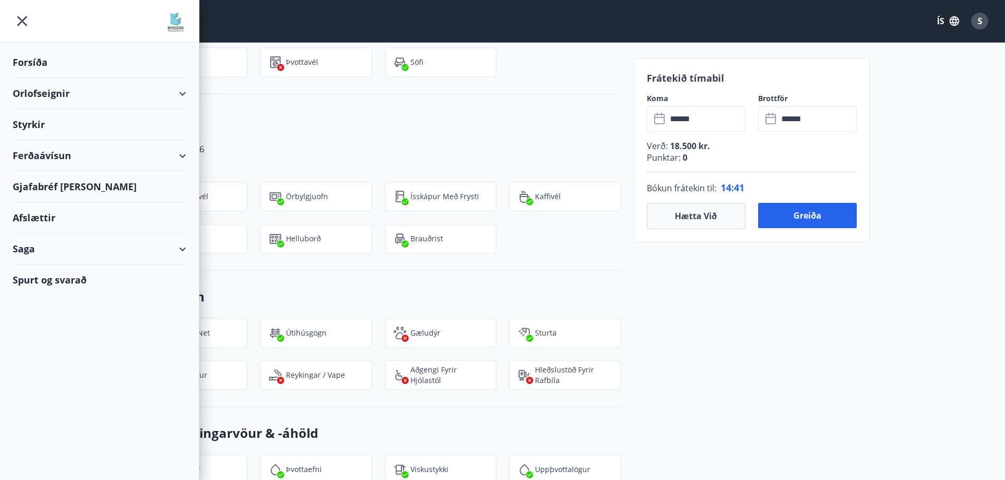
click at [65, 88] on div "Orlofseignir" at bounding box center [100, 93] width 174 height 31
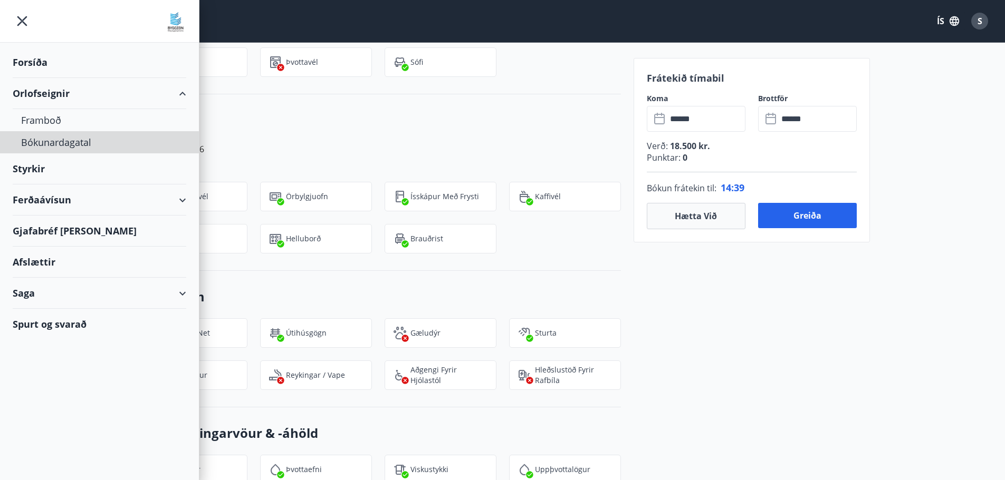
drag, startPoint x: 58, startPoint y: 145, endPoint x: 46, endPoint y: 176, distance: 33.4
click at [46, 175] on ul "Forsíða Orlofseignir Framboð Bókunardagatal Styrkir Ferðaávísun Gjafabréf [PERS…" at bounding box center [99, 191] width 199 height 297
click at [46, 78] on div "Styrkir" at bounding box center [100, 62] width 174 height 31
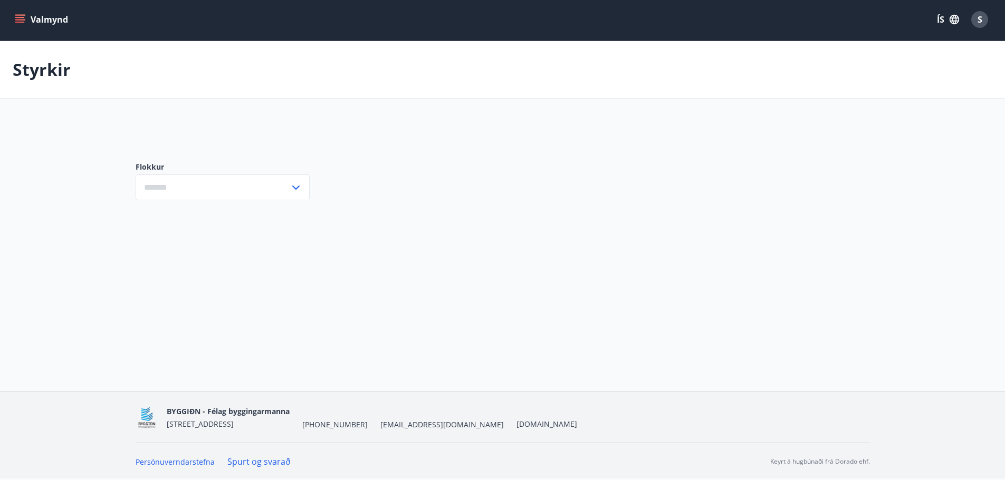
type input "***"
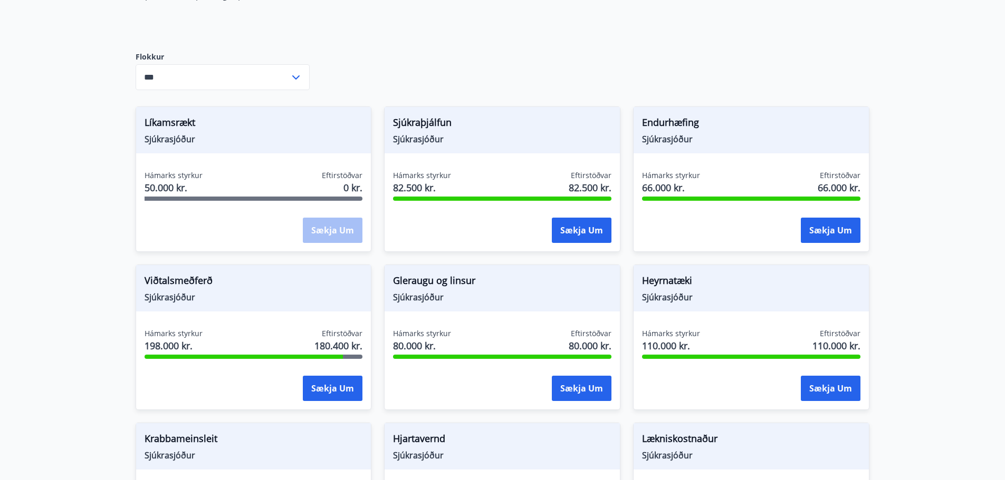
scroll to position [633, 0]
